Goal: Task Accomplishment & Management: Manage account settings

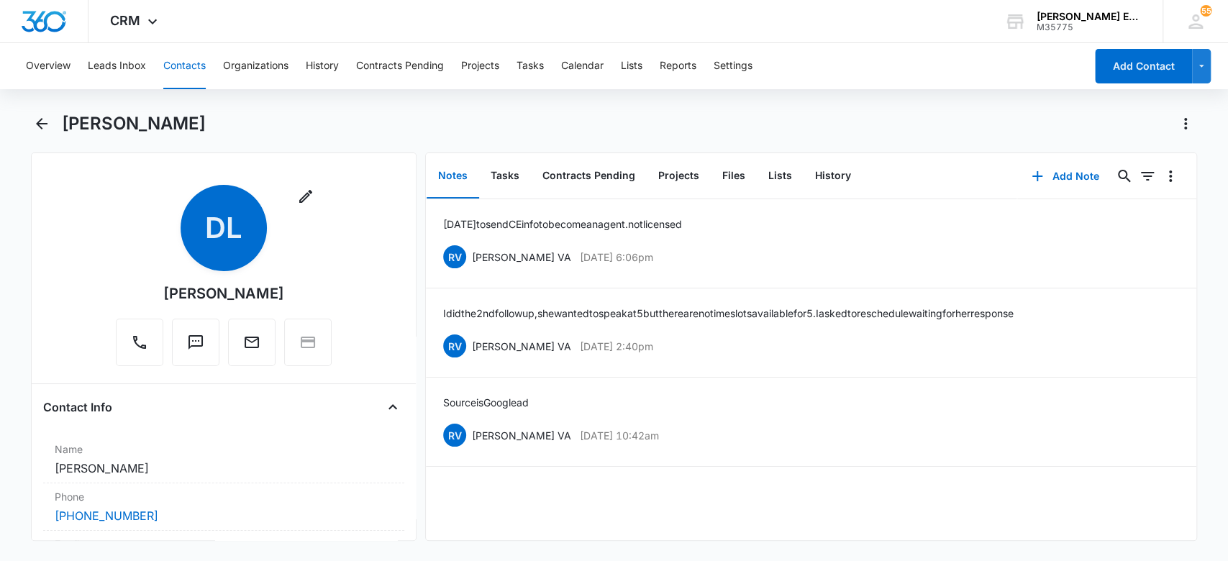
click at [197, 59] on button "Contacts" at bounding box center [184, 66] width 42 height 46
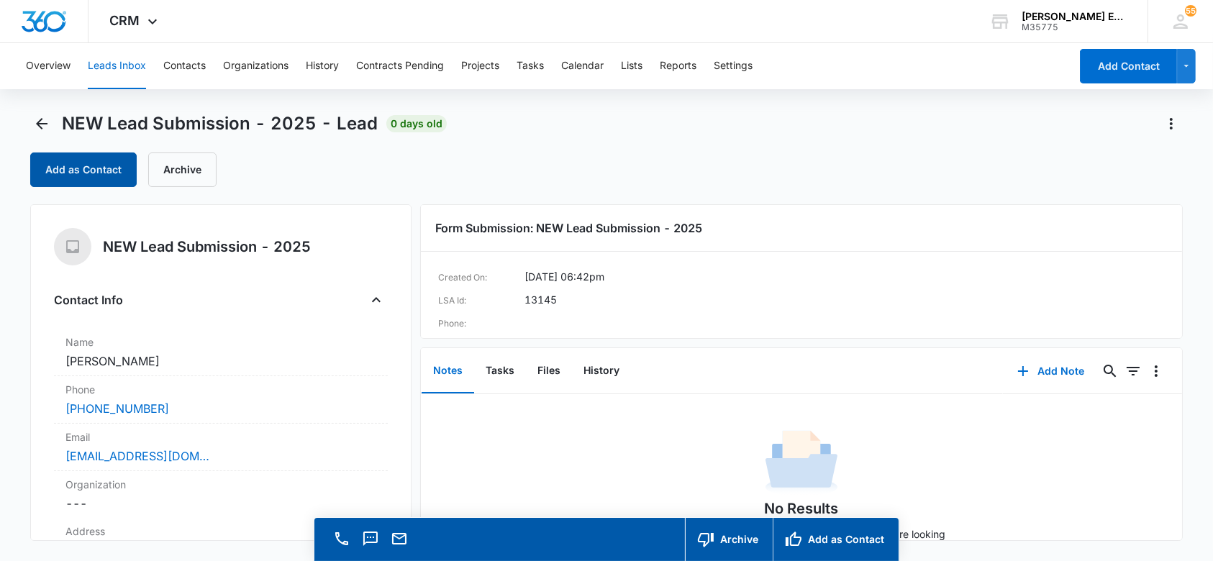
click at [80, 155] on button "Add as Contact" at bounding box center [83, 170] width 106 height 35
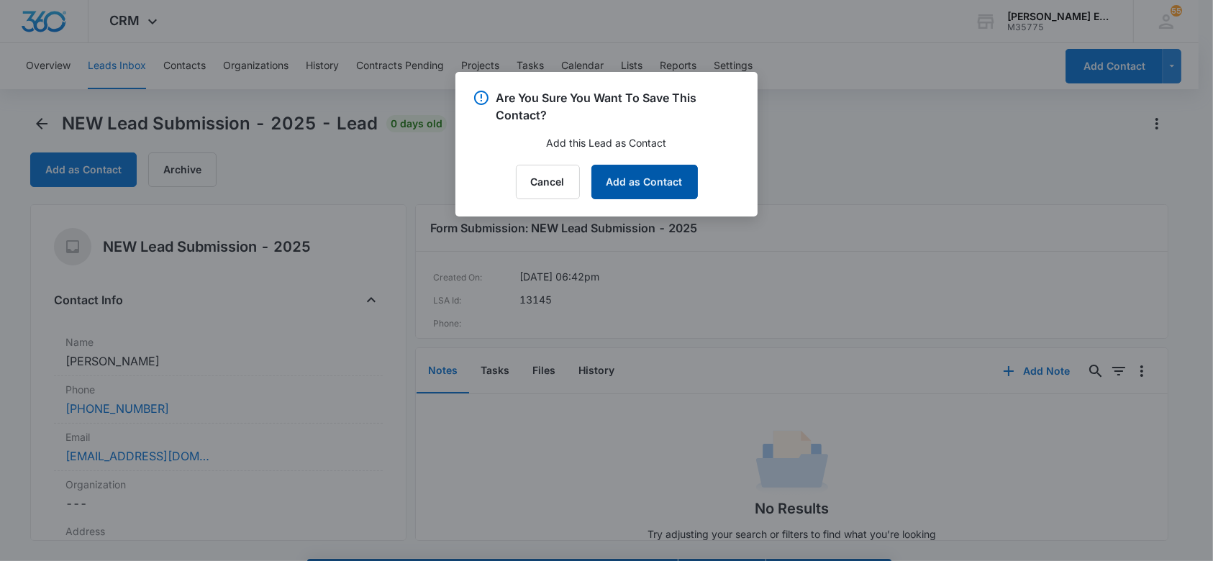
drag, startPoint x: 637, startPoint y: 189, endPoint x: 620, endPoint y: 164, distance: 30.1
click at [633, 178] on button "Add as Contact" at bounding box center [644, 182] width 106 height 35
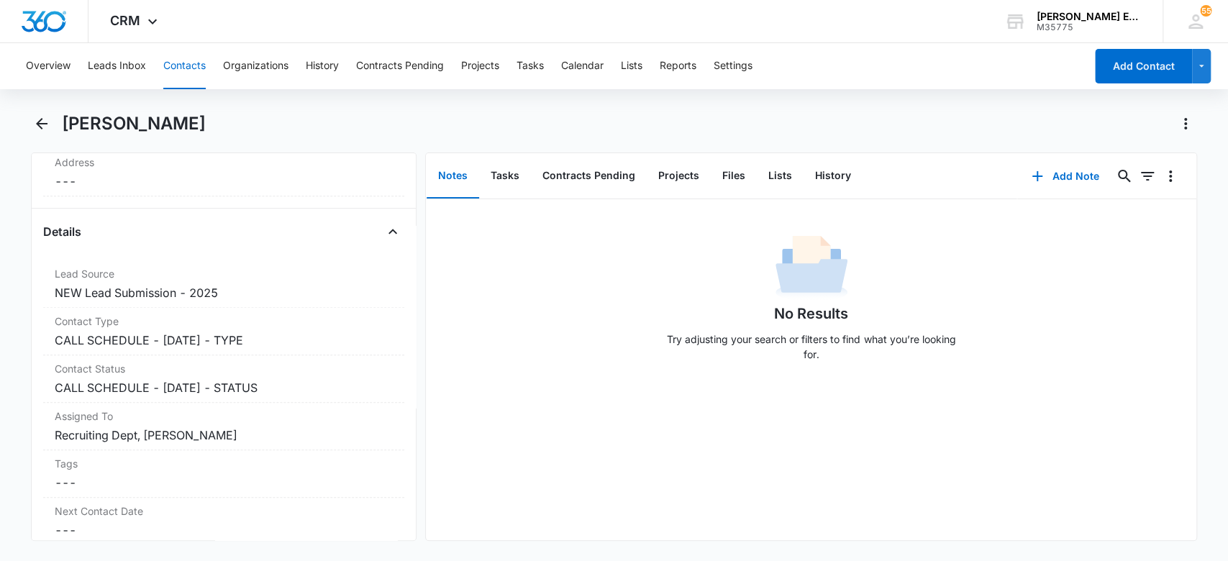
scroll to position [573, 0]
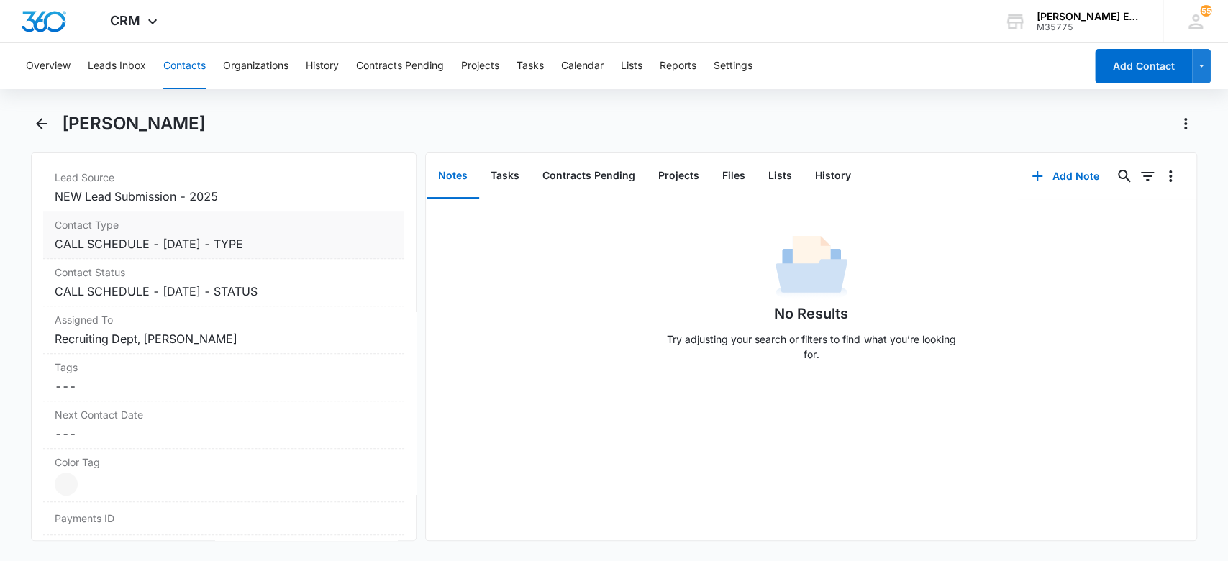
click at [279, 239] on dd "Cancel Save Changes CALL SCHEDULE - [DATE] - TYPE" at bounding box center [224, 243] width 339 height 17
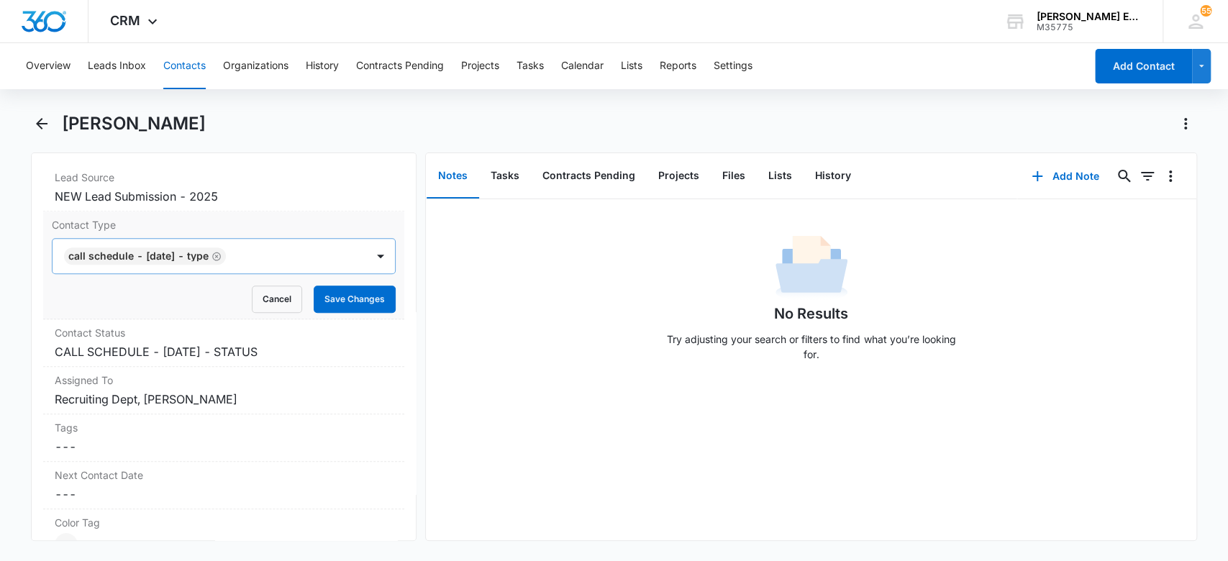
click at [221, 255] on icon "Remove CALL SCHEDULE - DEC 2024 - TYPE" at bounding box center [216, 256] width 9 height 9
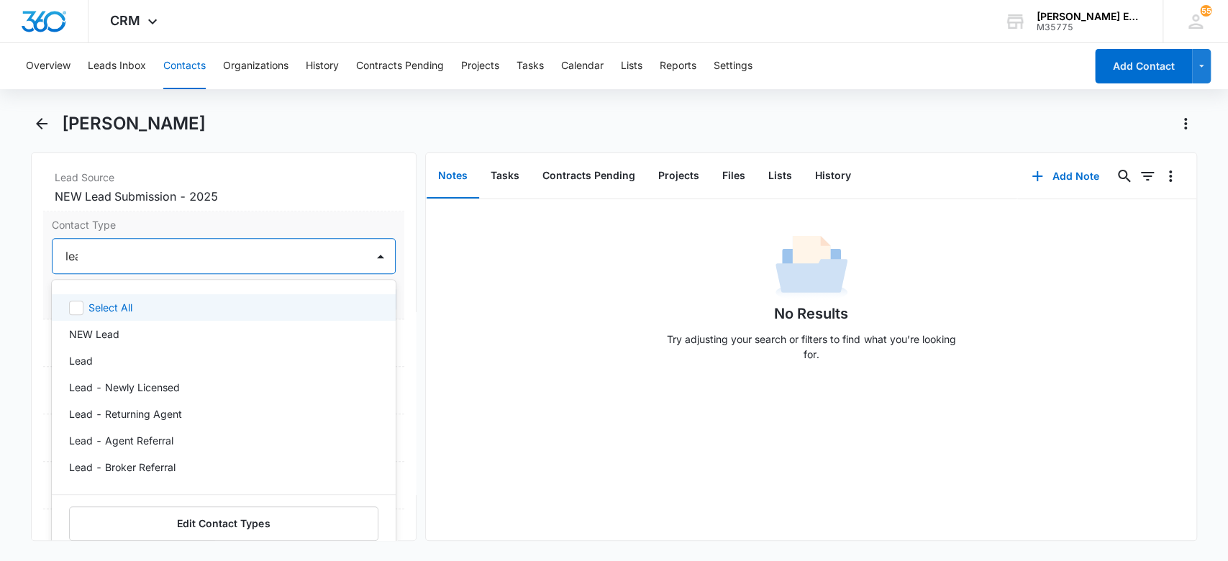
type input "lead"
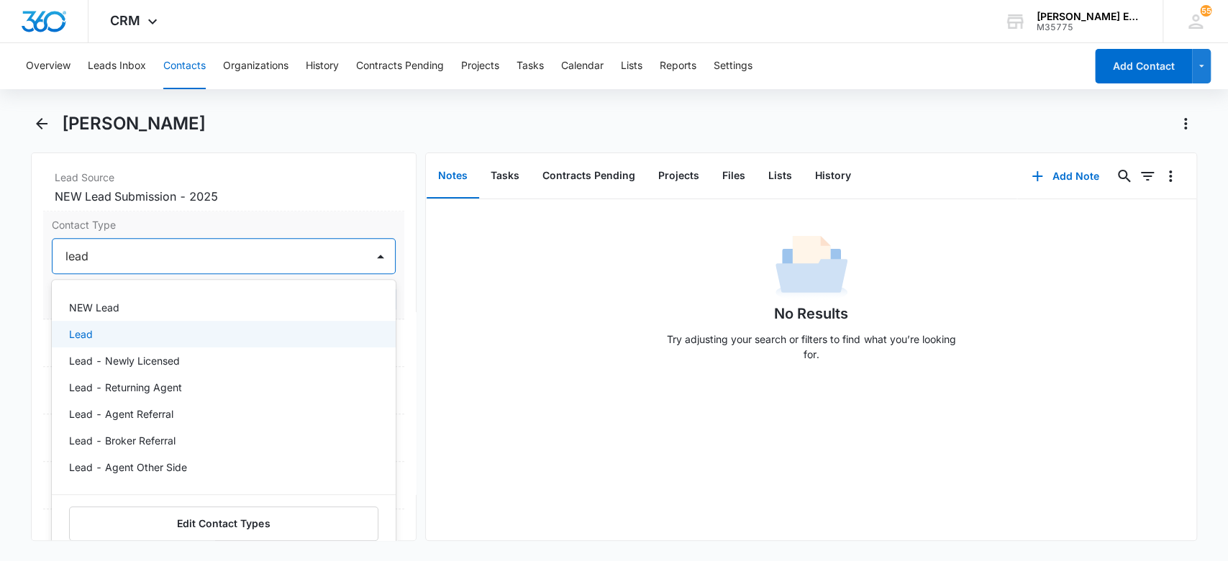
click at [253, 339] on div "Lead" at bounding box center [222, 334] width 307 height 15
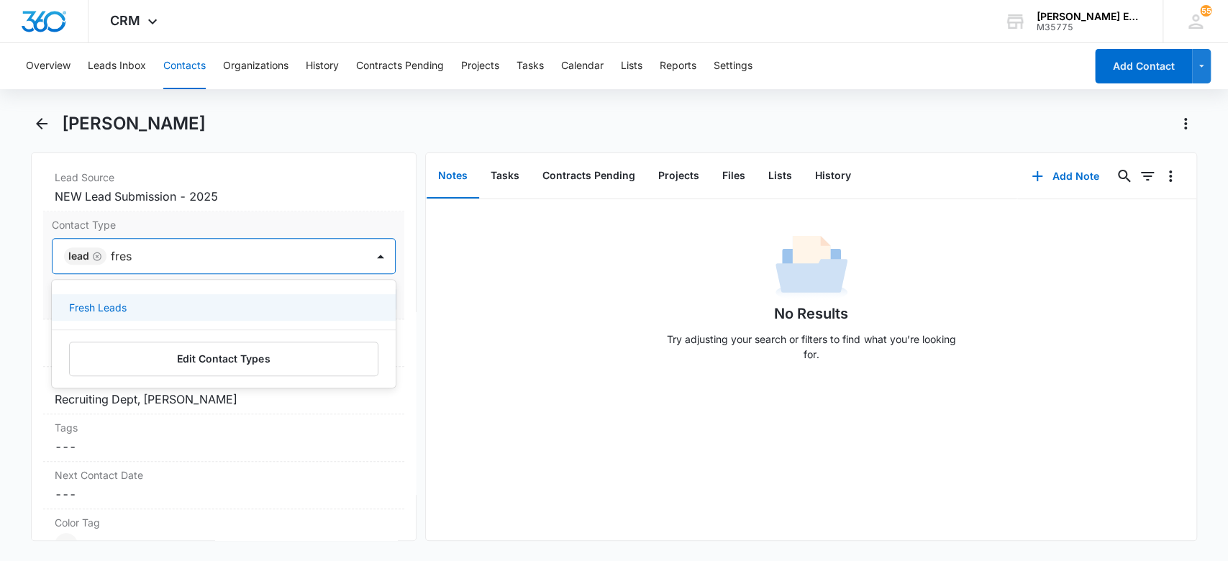
type input "fresh"
click at [282, 310] on div "Fresh Leads" at bounding box center [222, 307] width 307 height 15
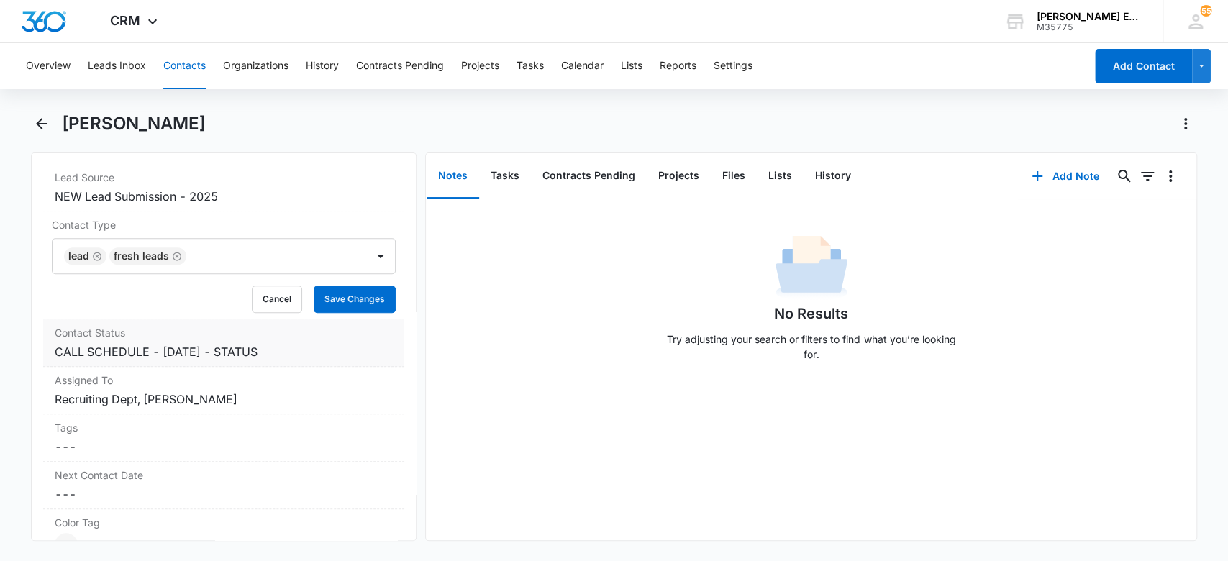
drag, startPoint x: 532, startPoint y: 313, endPoint x: 373, endPoint y: 325, distance: 159.5
click at [520, 317] on div "No Results Try adjusting your search or filters to find what you’re looking for." at bounding box center [811, 302] width 771 height 142
drag, startPoint x: 367, startPoint y: 295, endPoint x: 355, endPoint y: 284, distance: 16.3
click at [365, 295] on button "Save Changes" at bounding box center [355, 299] width 82 height 27
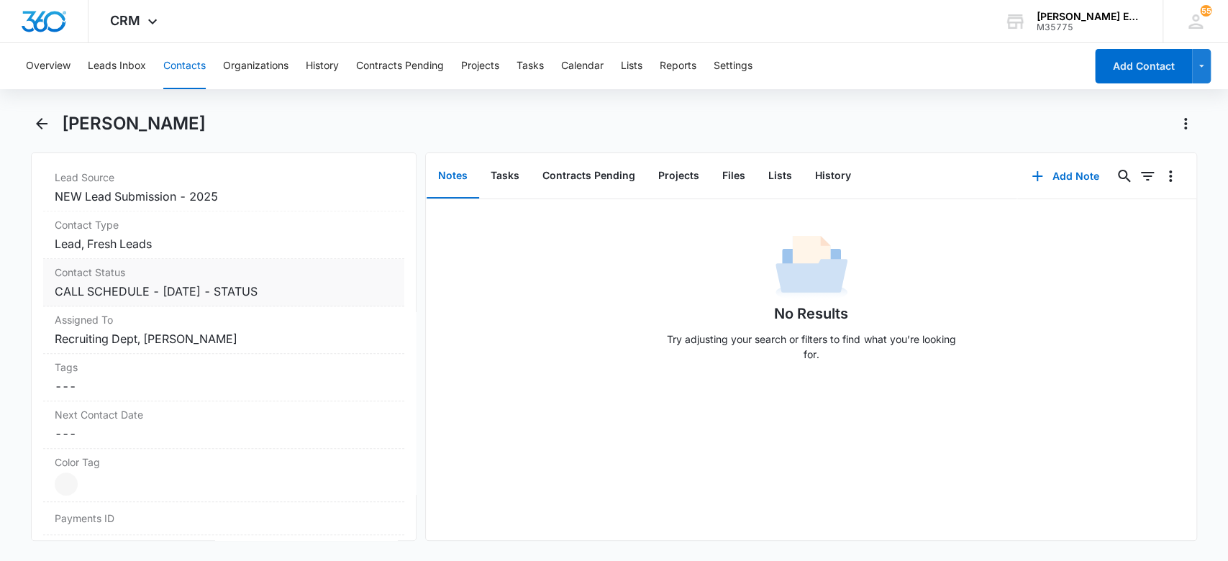
click at [294, 296] on dd "Cancel Save Changes CALL SCHEDULE - DEC 2024 - STATUS" at bounding box center [224, 291] width 339 height 17
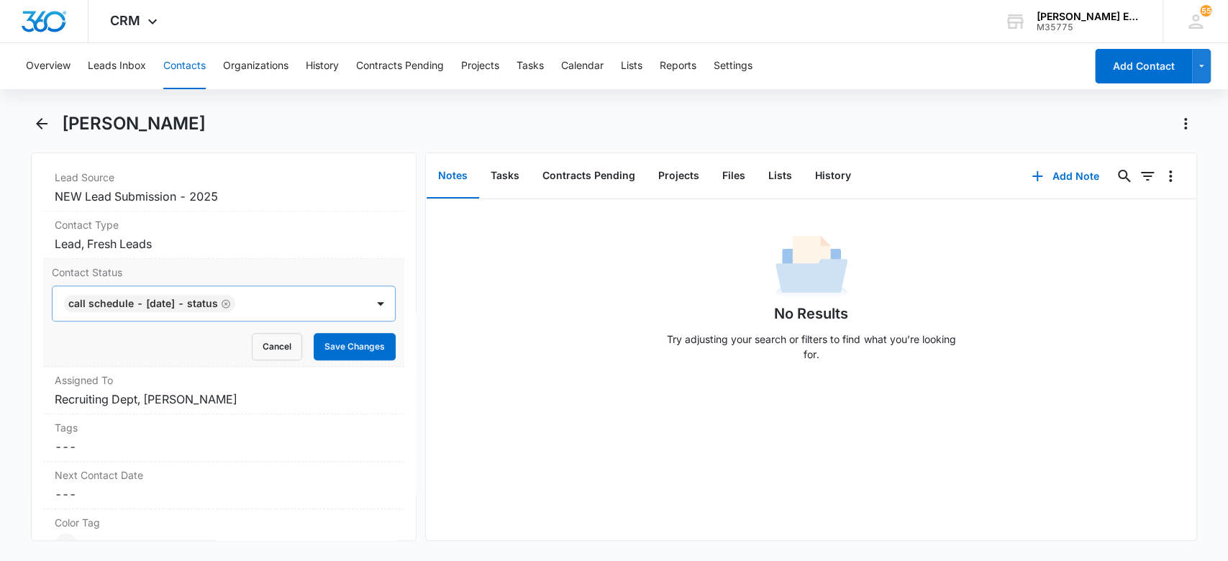
click at [231, 303] on icon "Remove CALL SCHEDULE - DEC 2024 - STATUS" at bounding box center [226, 304] width 10 height 11
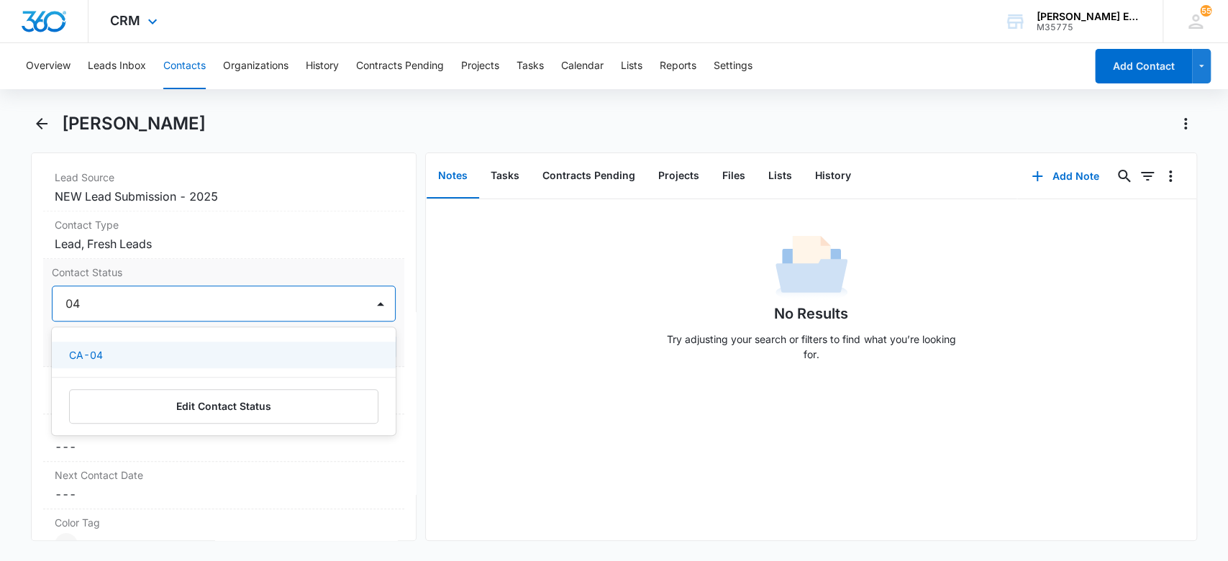
type input "04"
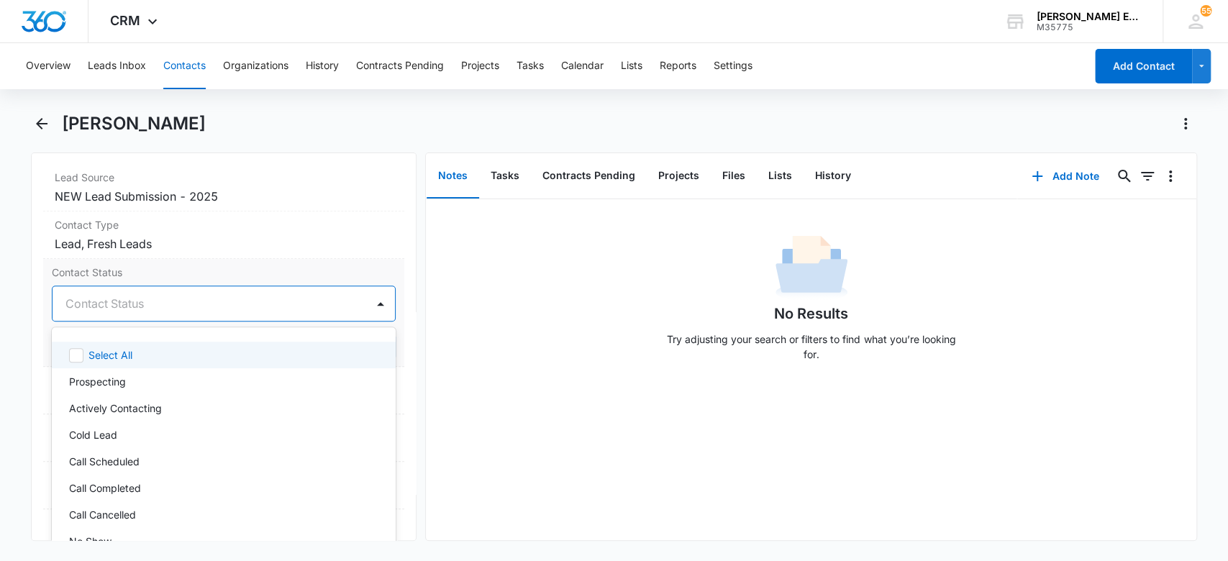
click at [169, 306] on div at bounding box center [206, 304] width 283 height 20
type input "01"
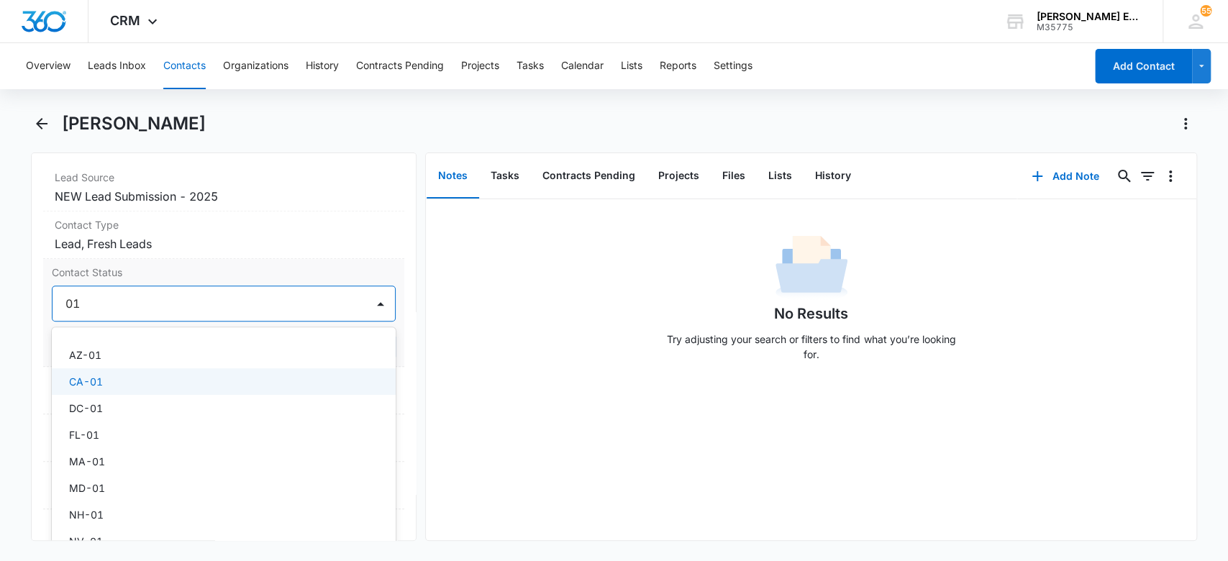
click at [96, 376] on p "CA-01" at bounding box center [86, 381] width 34 height 15
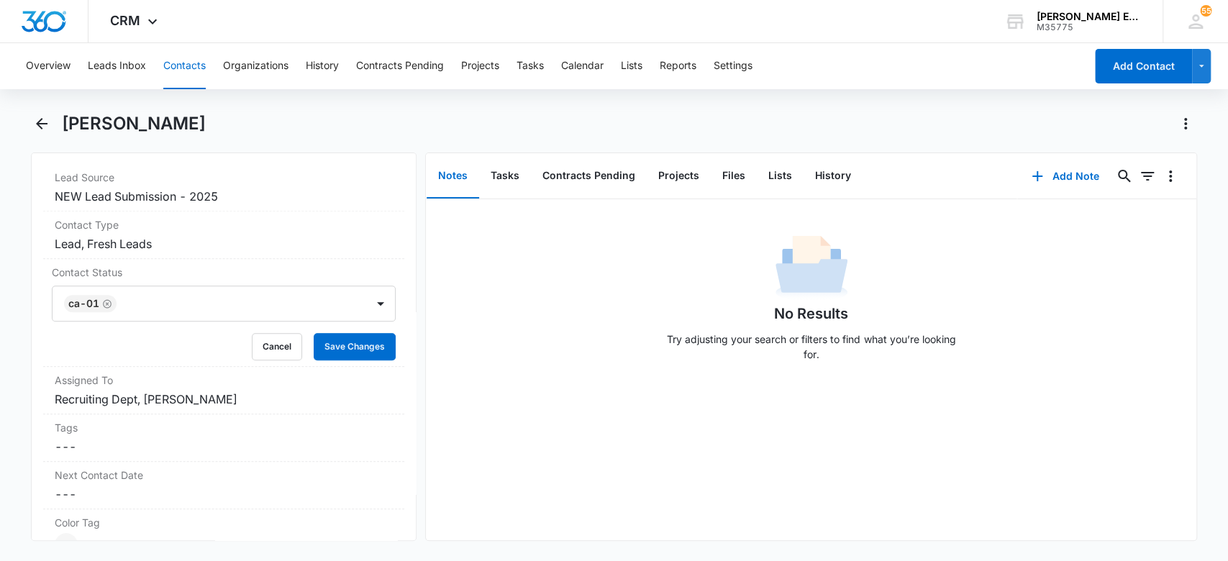
click at [509, 324] on div "No Results Try adjusting your search or filters to find what you’re looking for." at bounding box center [811, 302] width 771 height 142
click at [358, 352] on button "Save Changes" at bounding box center [355, 346] width 82 height 27
click at [1044, 179] on button "Add Note" at bounding box center [1065, 176] width 96 height 35
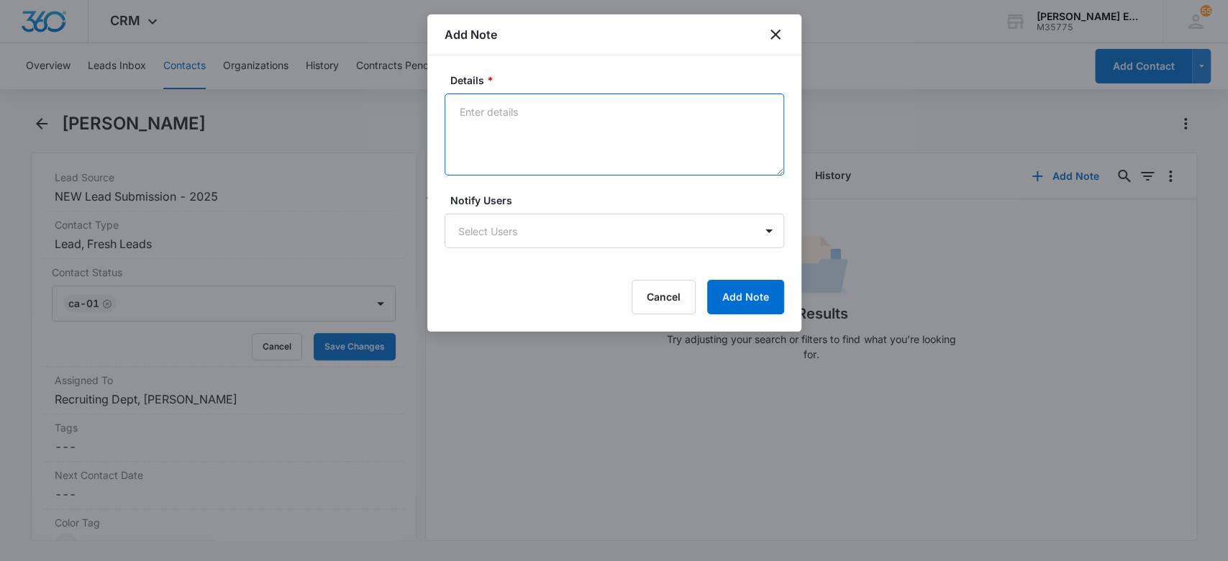
click at [528, 126] on textarea "Details *" at bounding box center [615, 135] width 340 height 82
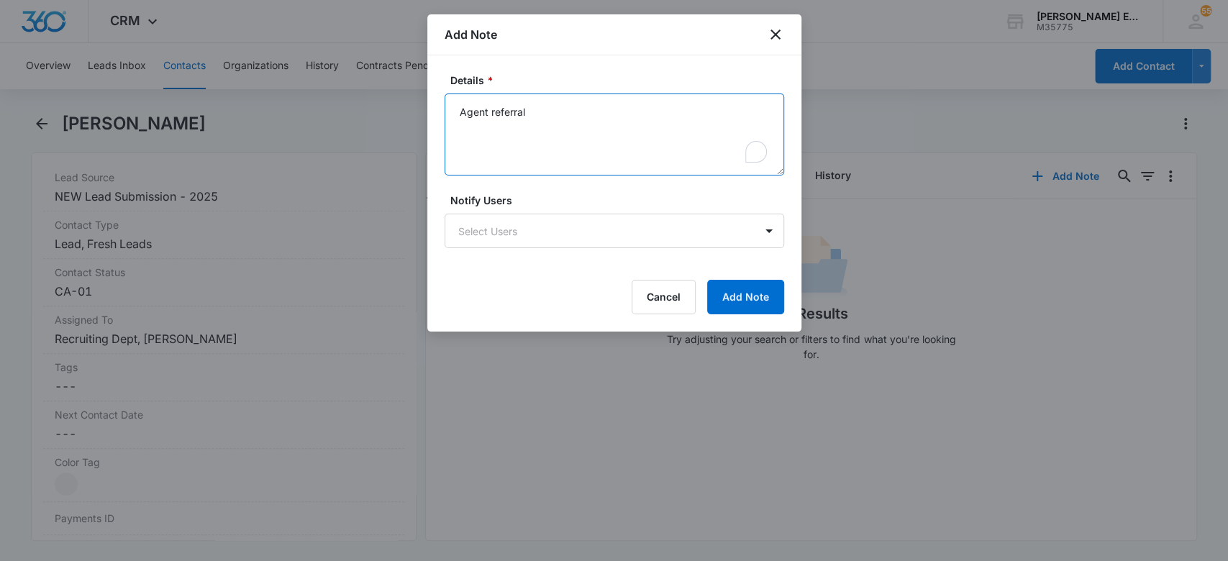
click at [461, 115] on textarea "Agent referral" at bounding box center [615, 135] width 340 height 82
type textarea "Soource is Agent referral"
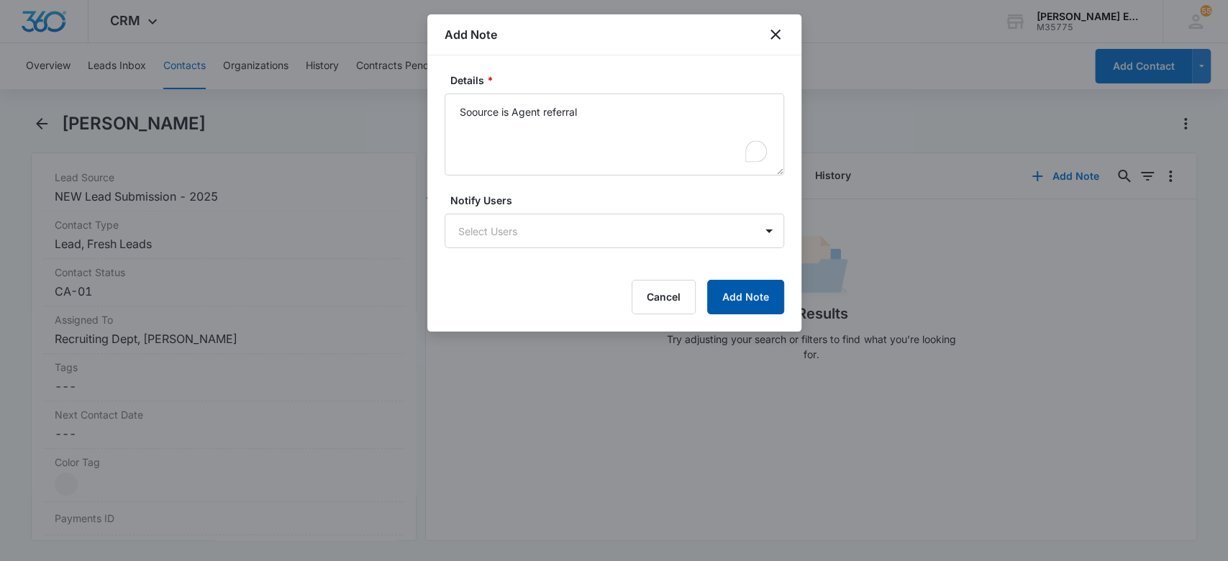
click at [733, 312] on button "Add Note" at bounding box center [745, 297] width 77 height 35
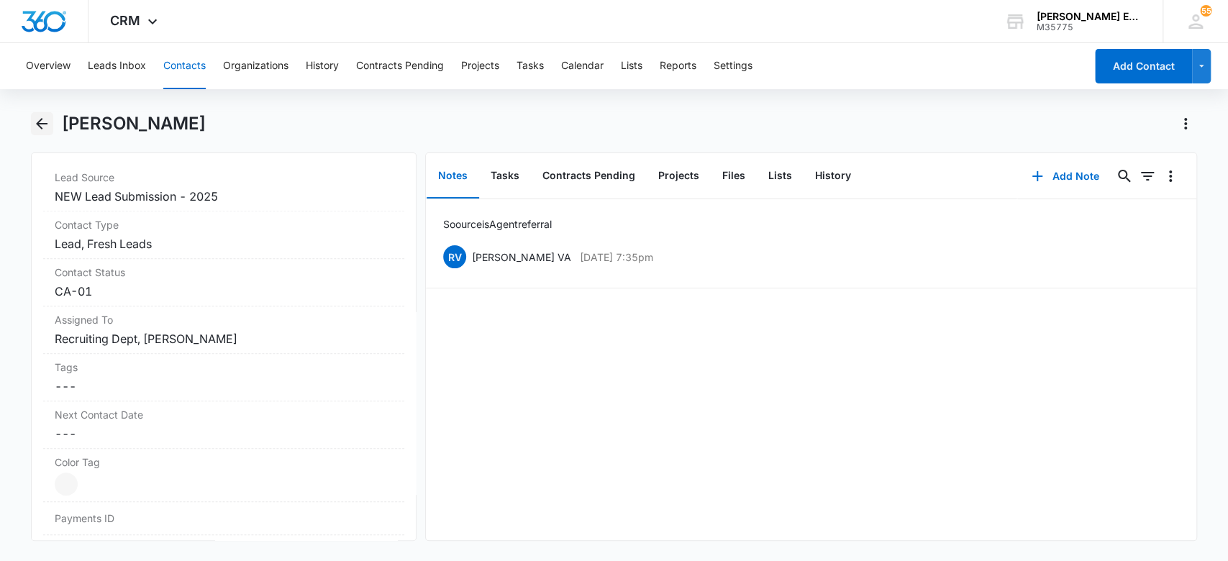
click at [41, 124] on icon "Back" at bounding box center [42, 124] width 12 height 12
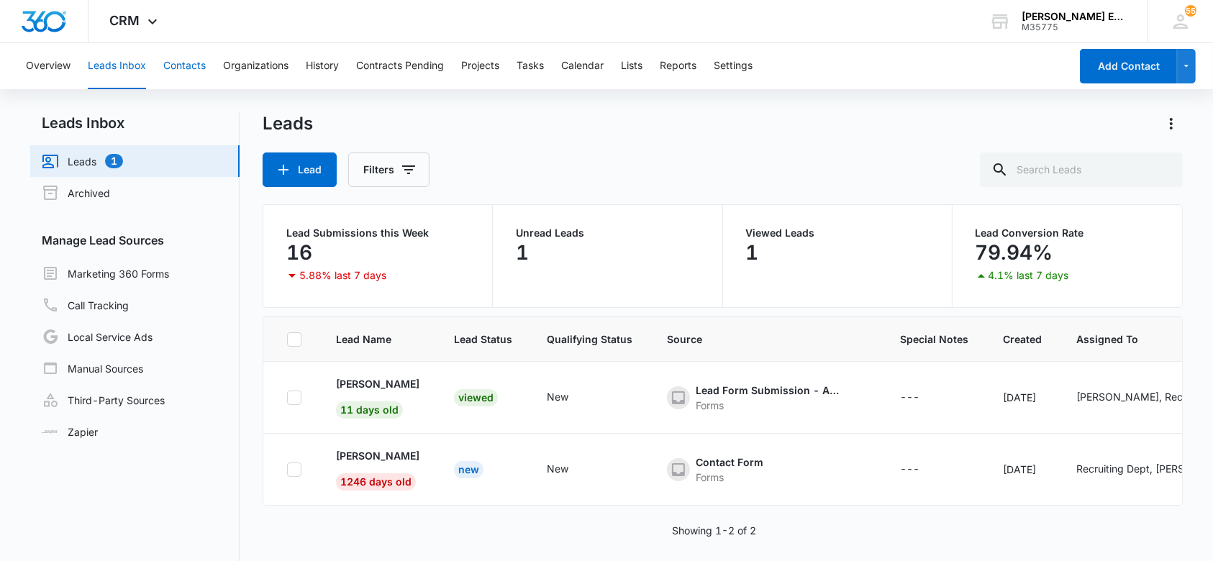
click at [191, 65] on button "Contacts" at bounding box center [184, 66] width 42 height 46
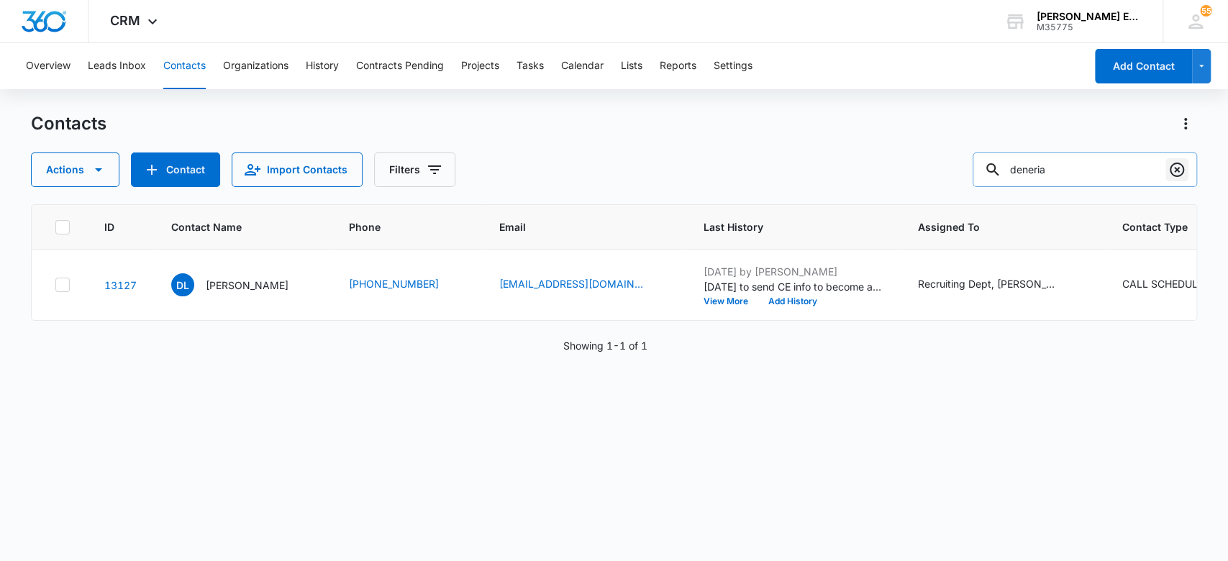
click at [1174, 170] on icon "Clear" at bounding box center [1177, 169] width 17 height 17
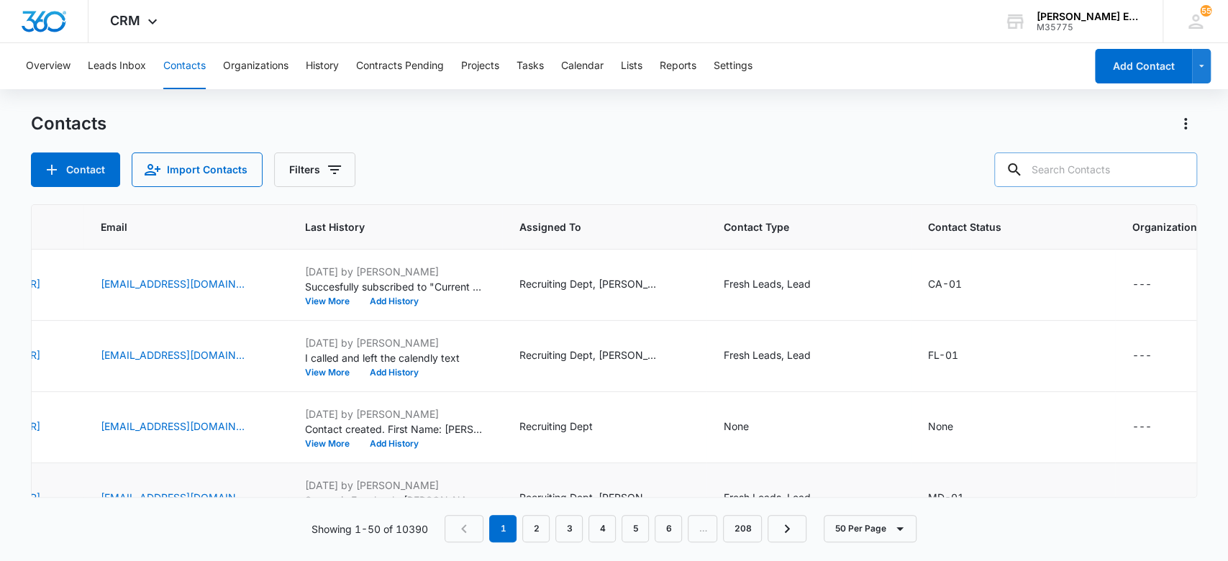
scroll to position [0, 403]
click at [833, 351] on icon "Contact Type - Fresh Leads, Lead - Select to Edit Field" at bounding box center [823, 356] width 17 height 17
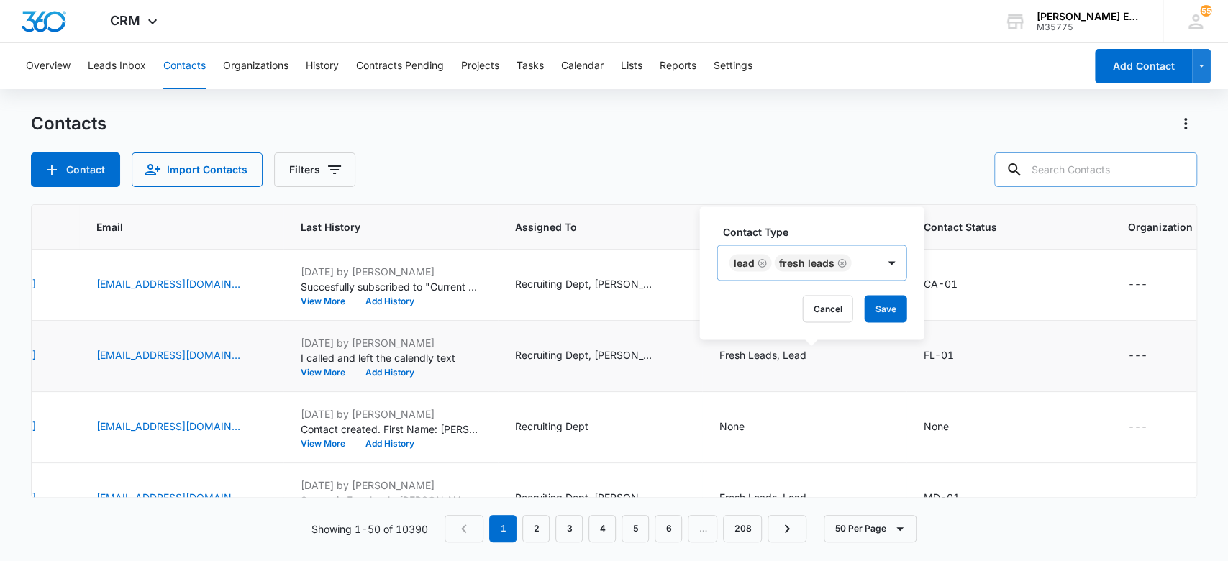
click at [763, 260] on icon "Remove Lead" at bounding box center [762, 263] width 10 height 11
type input "dis"
click at [810, 314] on div "Disqualified" at bounding box center [794, 314] width 121 height 15
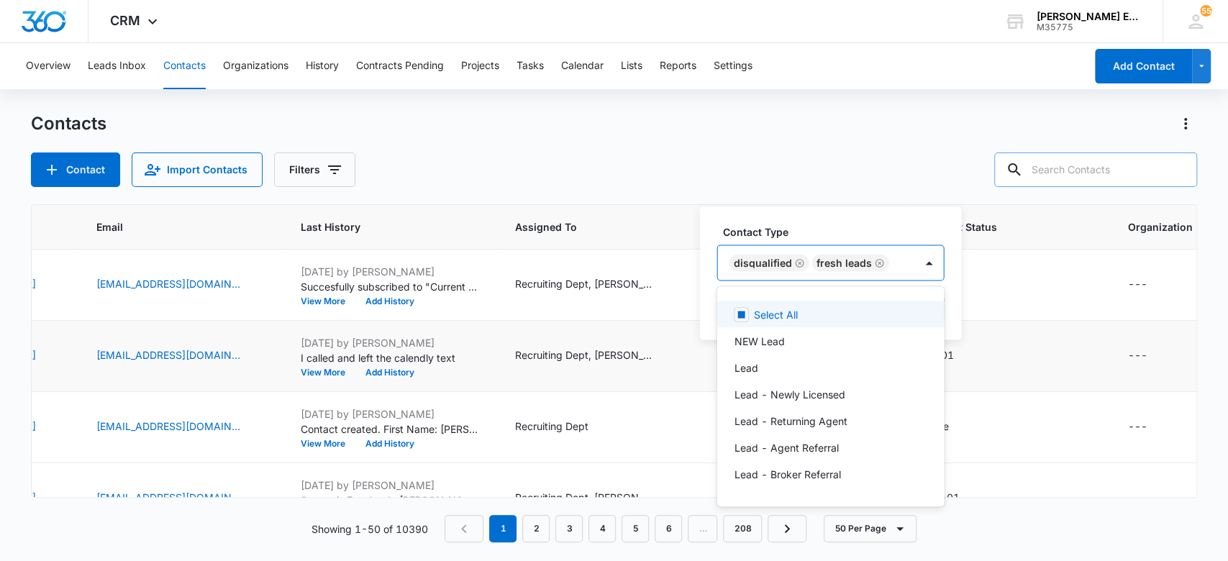
click at [876, 262] on icon "Remove Fresh Leads" at bounding box center [879, 263] width 10 height 11
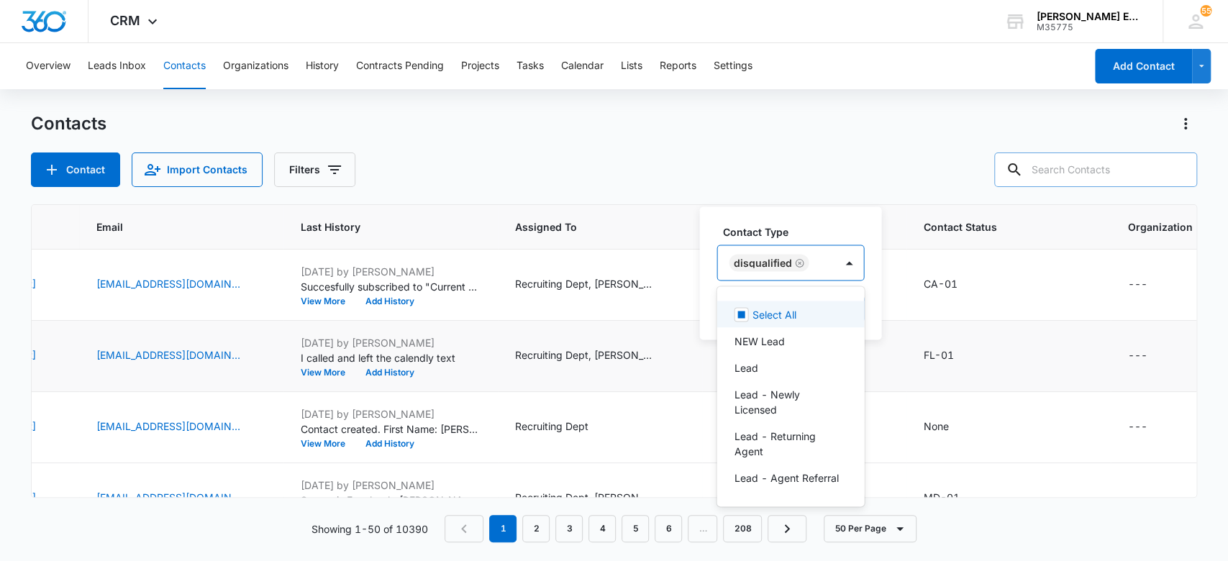
click at [835, 221] on div "Contact Type option Fresh Leads, deselected. 50 results available. Use Up and D…" at bounding box center [790, 273] width 182 height 133
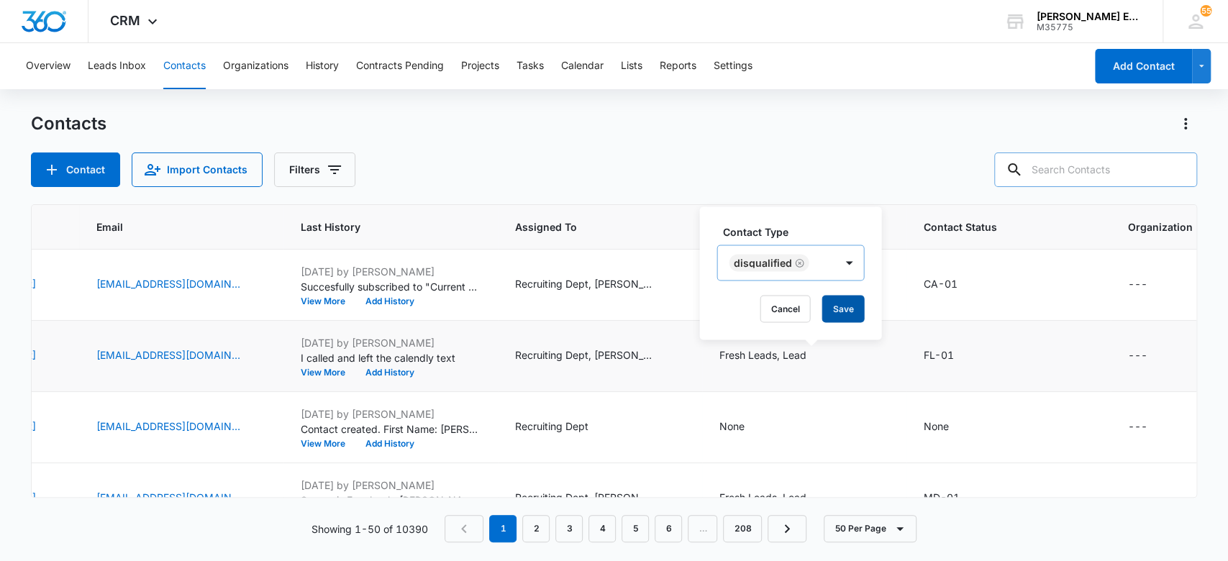
click at [836, 305] on button "Save" at bounding box center [843, 308] width 42 height 27
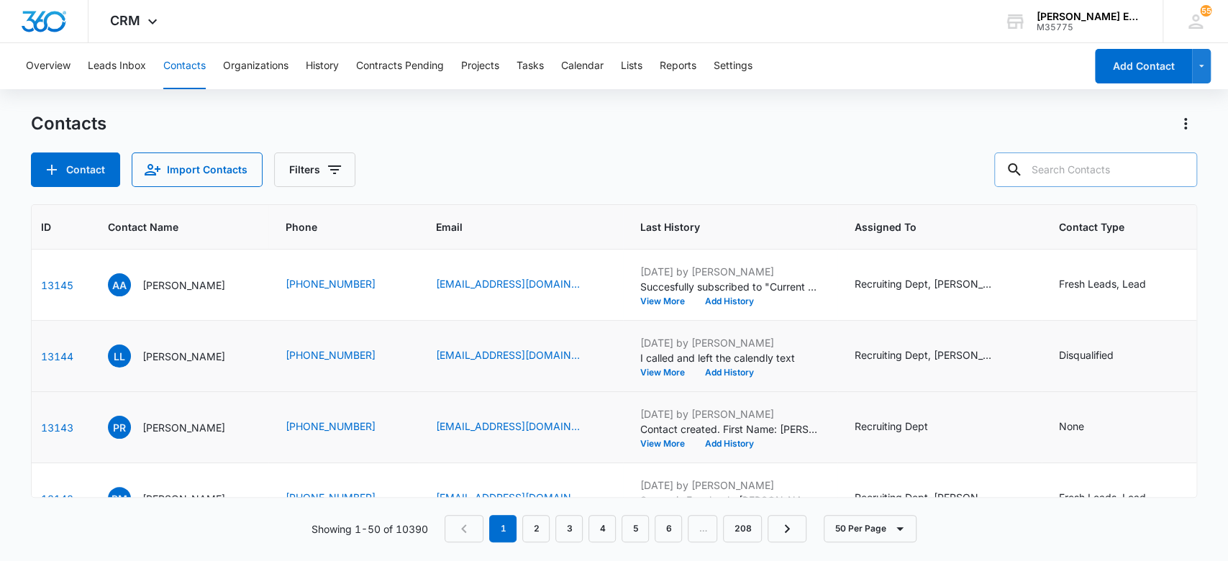
scroll to position [0, 32]
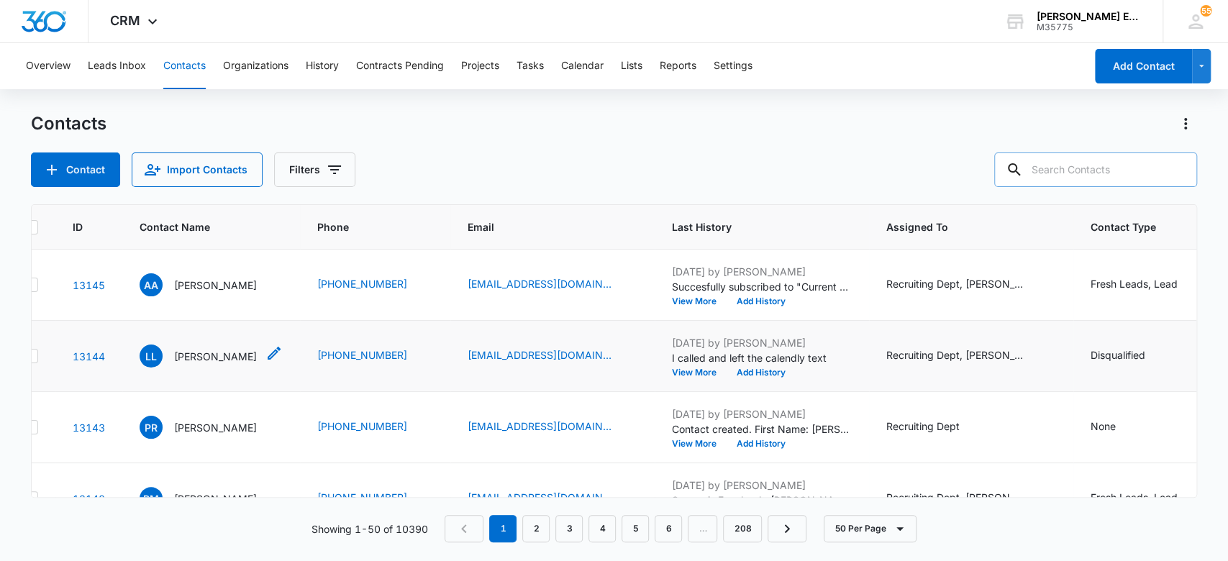
click at [214, 358] on p "Larry Limes" at bounding box center [215, 356] width 83 height 15
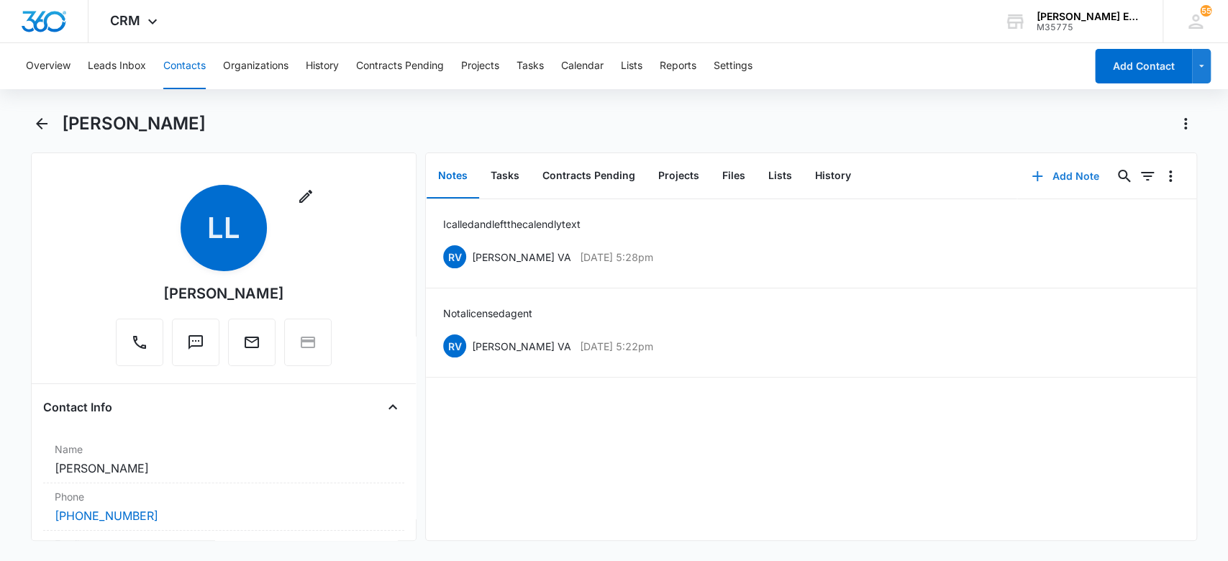
click at [1080, 171] on button "Add Note" at bounding box center [1065, 176] width 96 height 35
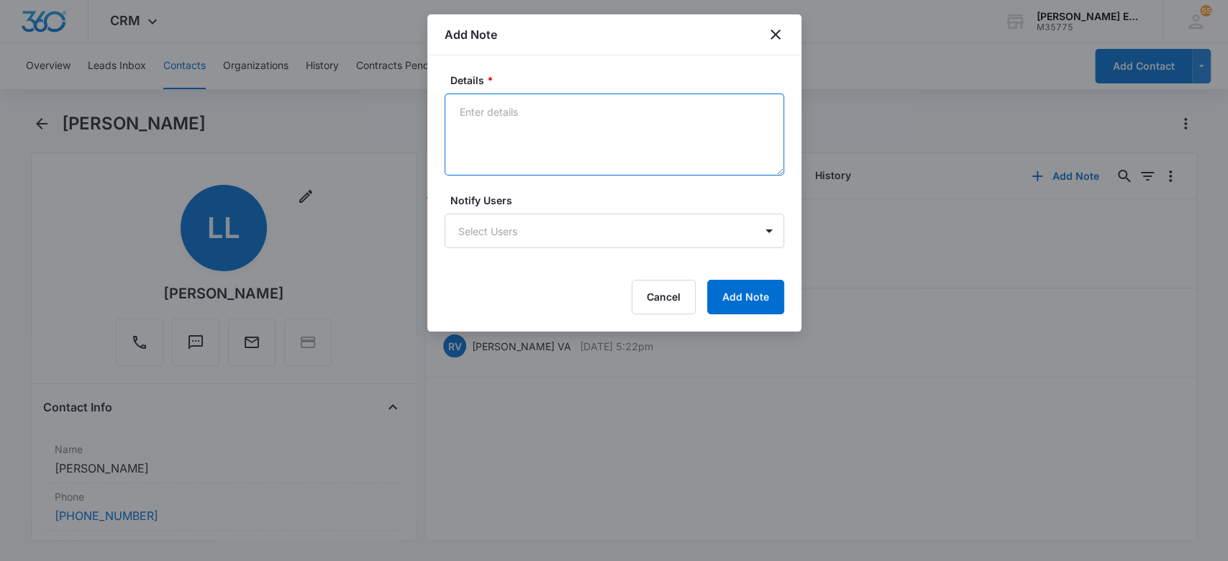
click at [591, 153] on textarea "Details *" at bounding box center [615, 135] width 340 height 82
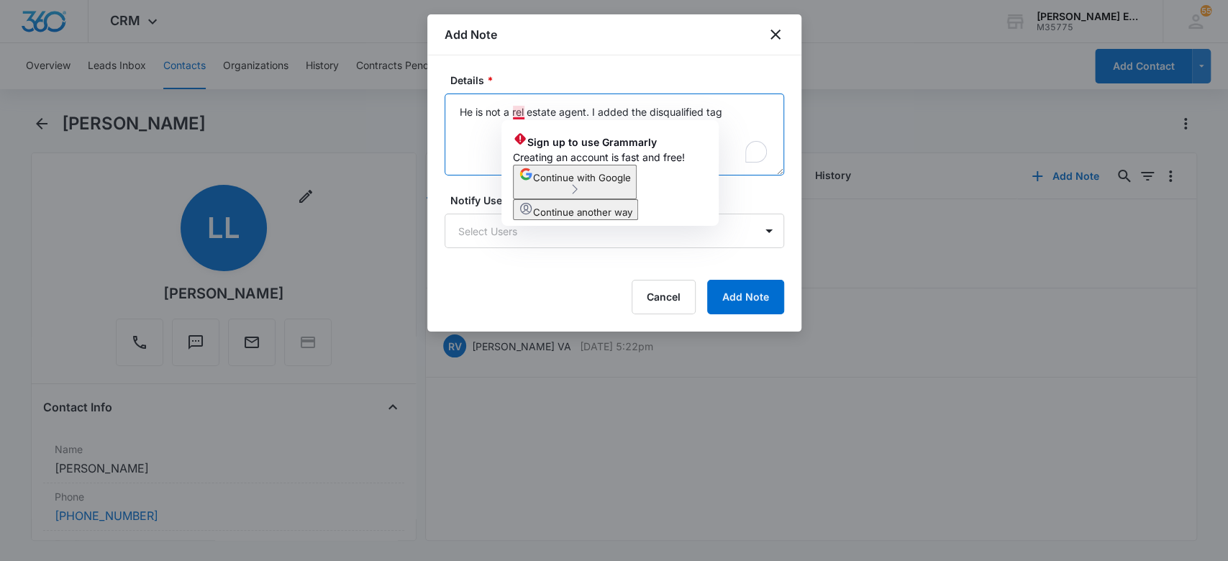
click at [518, 109] on textarea "He is not a rel estate agent. I added the disqualified tag" at bounding box center [615, 135] width 340 height 82
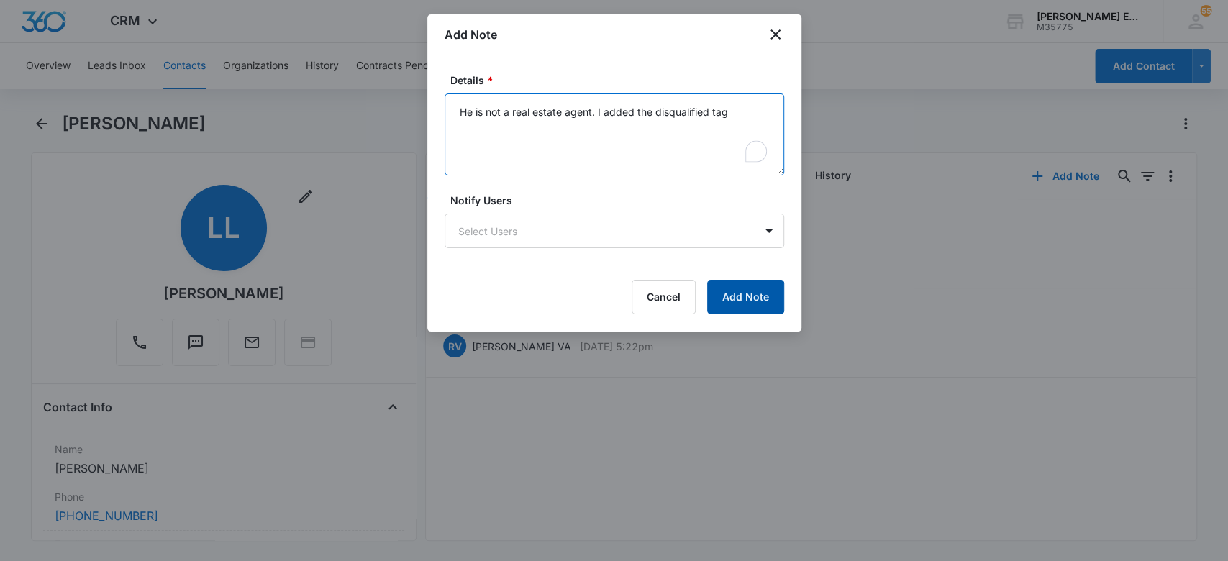
type textarea "He is not a real estate agent. I added the disqualified tag"
click at [752, 302] on button "Add Note" at bounding box center [745, 297] width 77 height 35
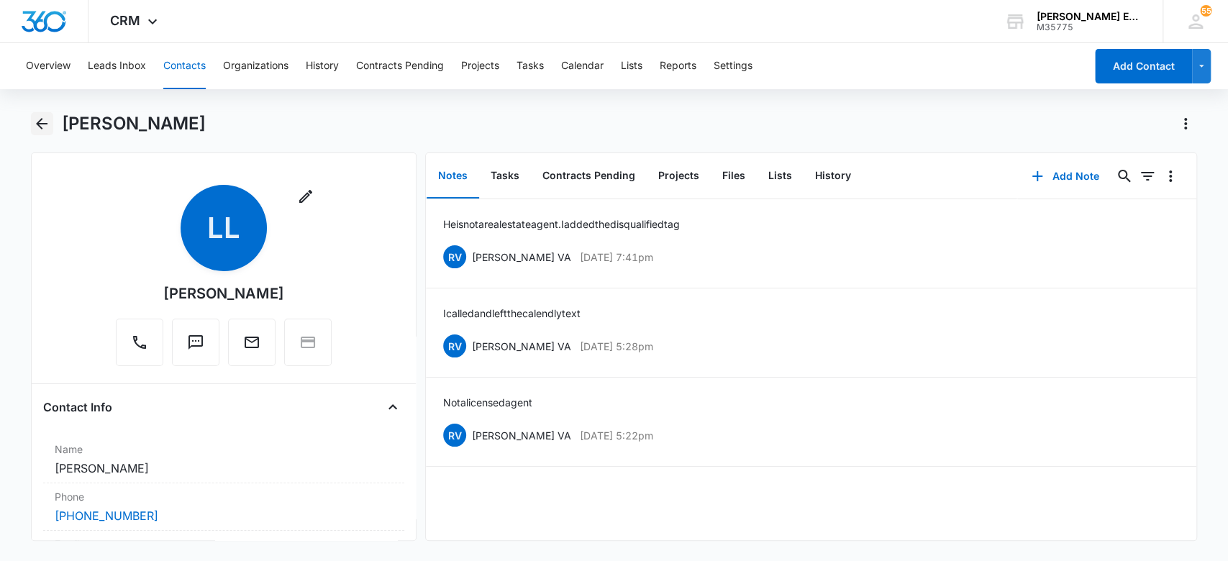
click at [42, 124] on icon "Back" at bounding box center [42, 124] width 12 height 12
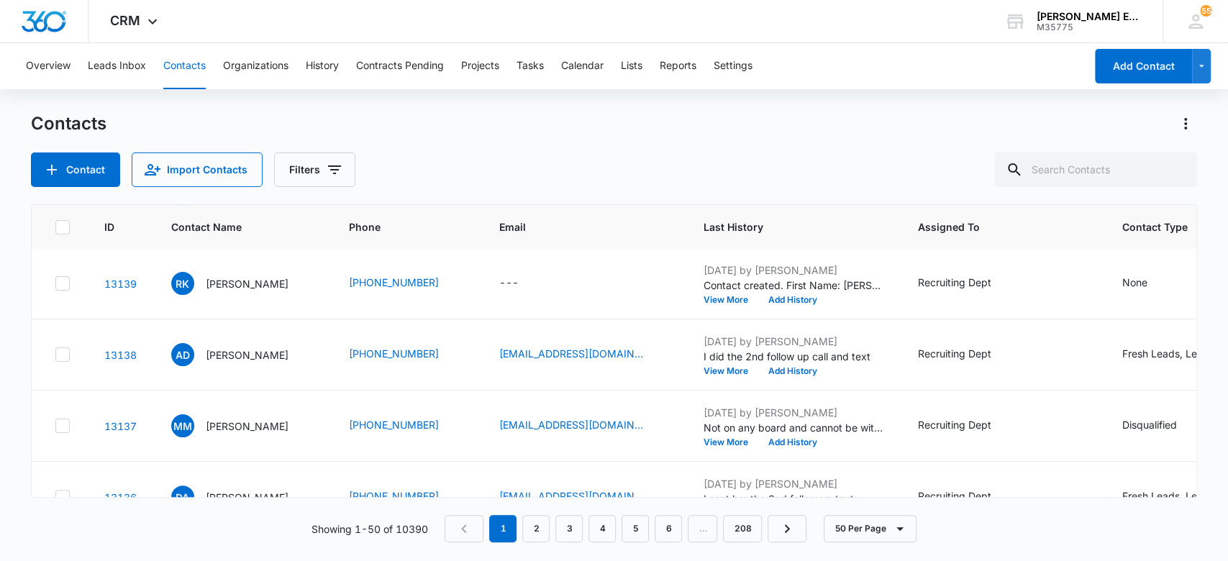
scroll to position [576, 0]
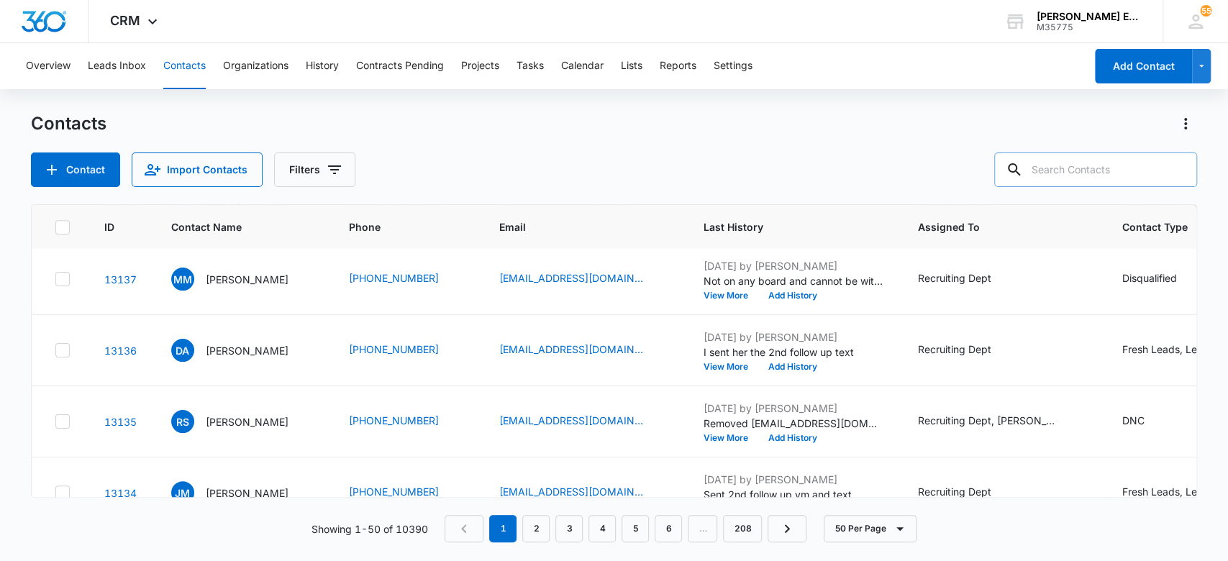
click at [1079, 171] on input "text" at bounding box center [1095, 170] width 203 height 35
type input "tiffany"
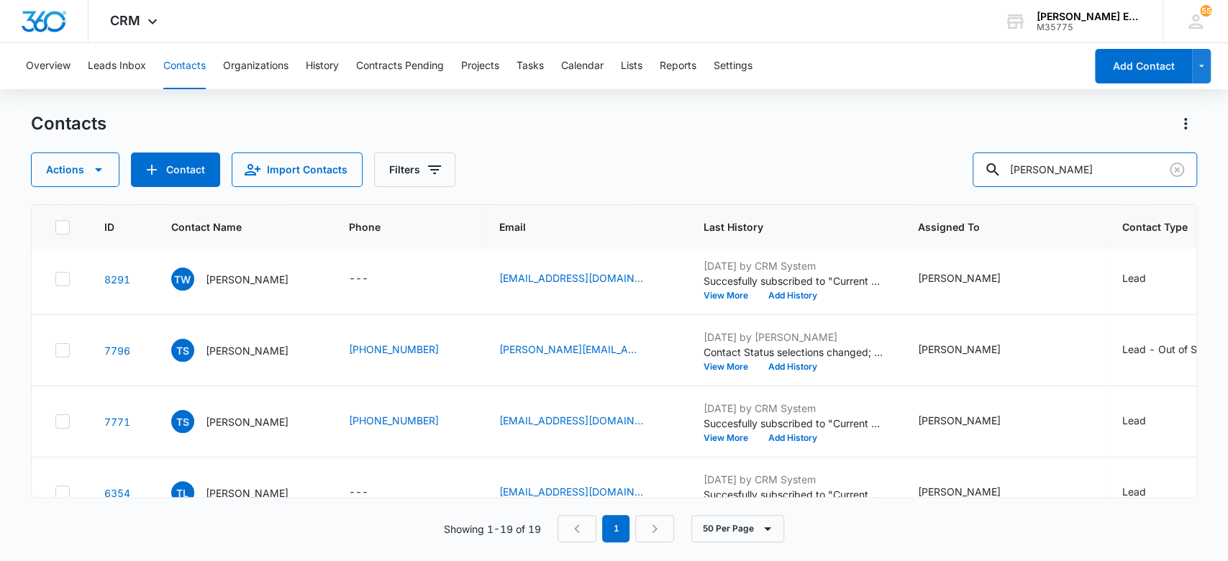
scroll to position [0, 0]
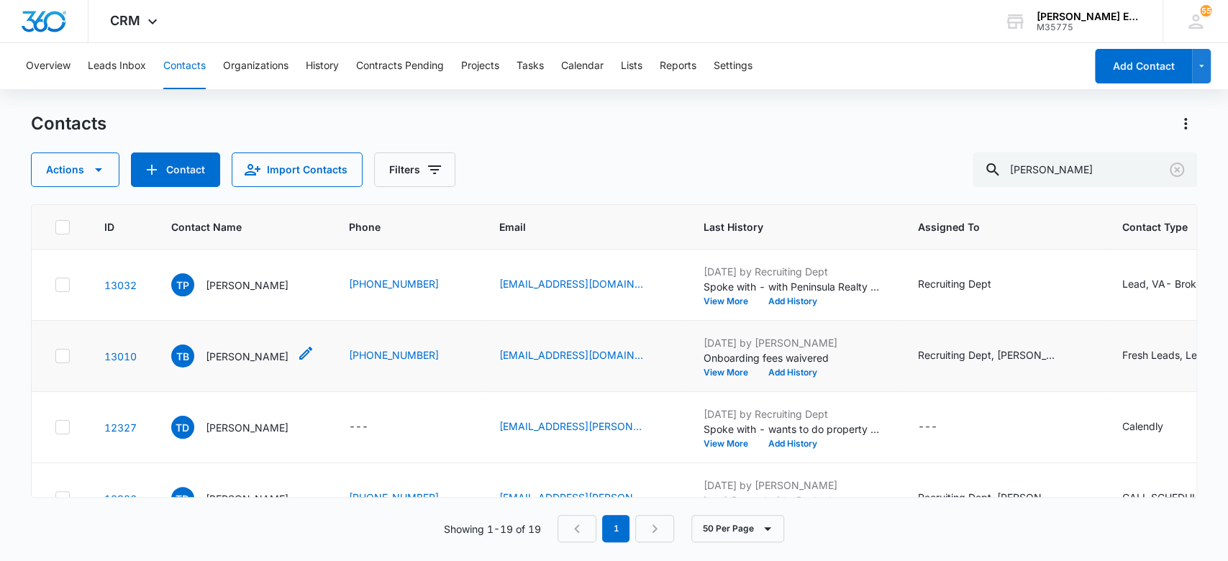
click at [264, 351] on p "Tiffany Breedlove" at bounding box center [247, 356] width 83 height 15
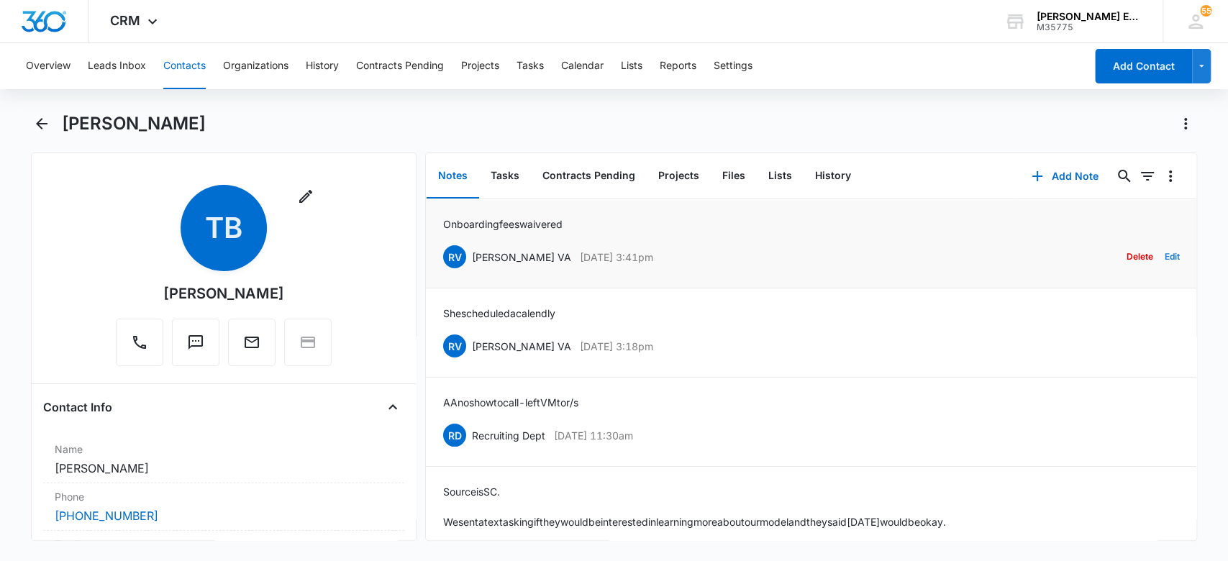
click at [1164, 258] on button "Edit" at bounding box center [1171, 256] width 15 height 27
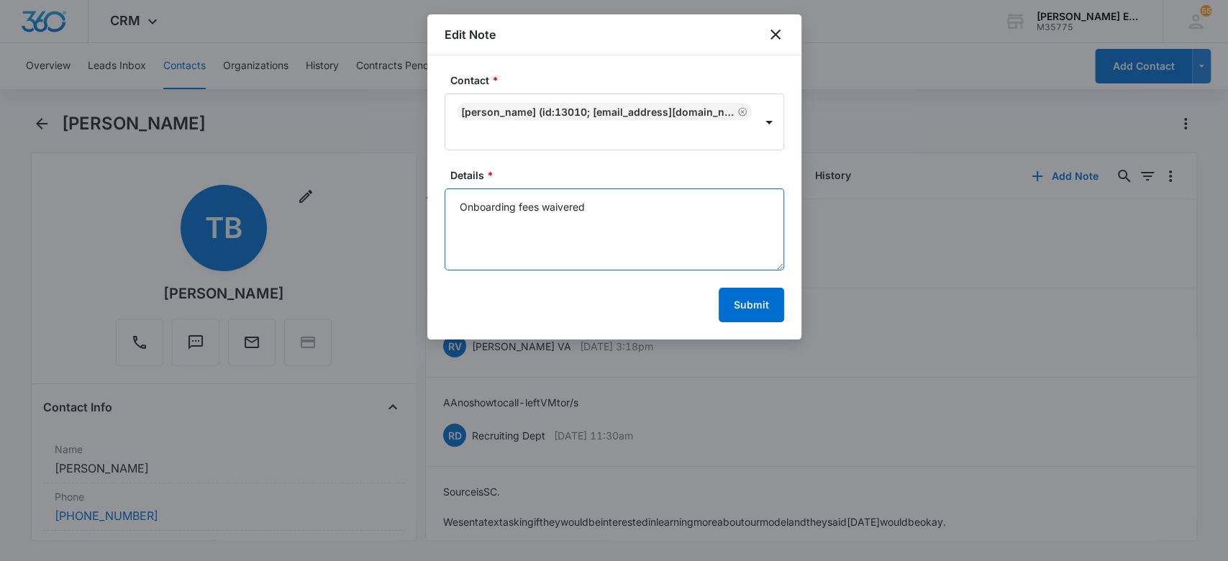
click at [461, 201] on textarea "Onboarding fees waivered" at bounding box center [615, 230] width 340 height 82
type textarea "Source is Agent Referral Onboarding fees waivered"
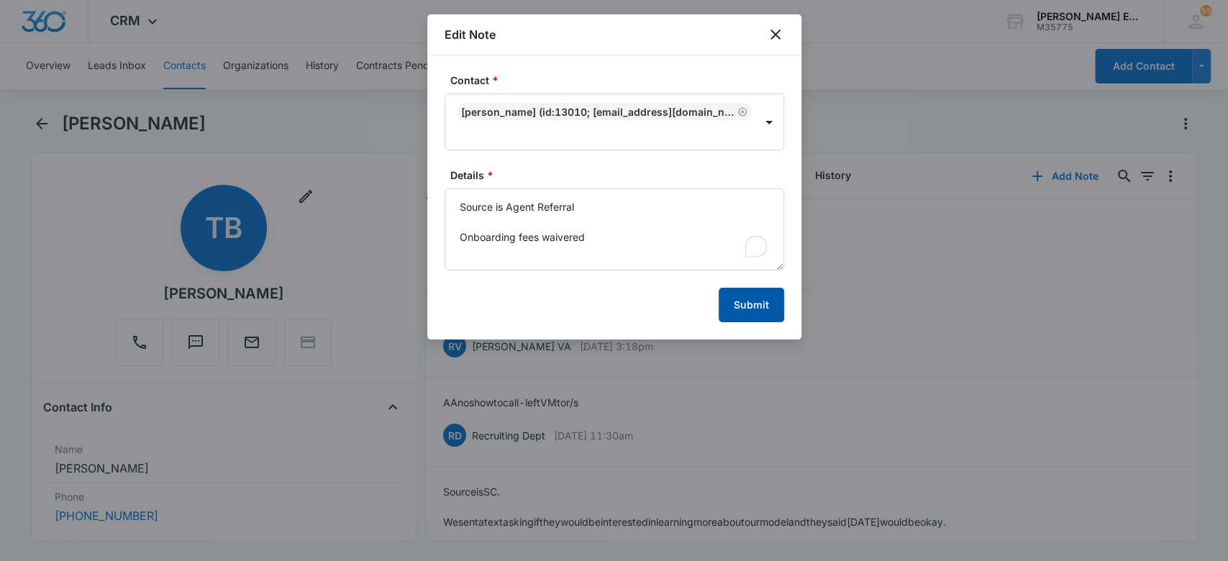
click at [733, 319] on button "Submit" at bounding box center [751, 305] width 65 height 35
